Goal: Task Accomplishment & Management: Manage account settings

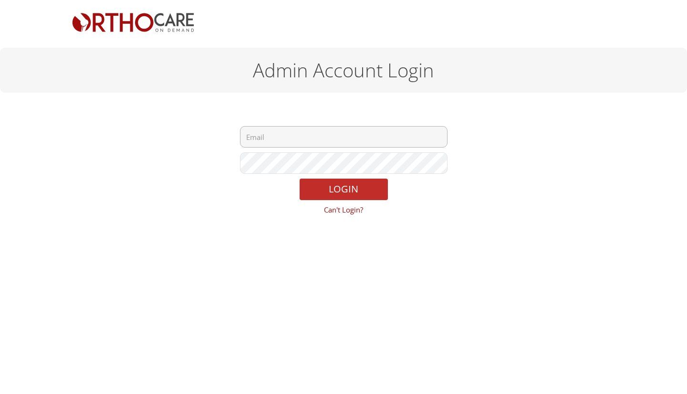
type input "[EMAIL_ADDRESS][DOMAIN_NAME]"
click at [336, 189] on button "LOGIN" at bounding box center [344, 188] width 88 height 21
